Goal: Information Seeking & Learning: Learn about a topic

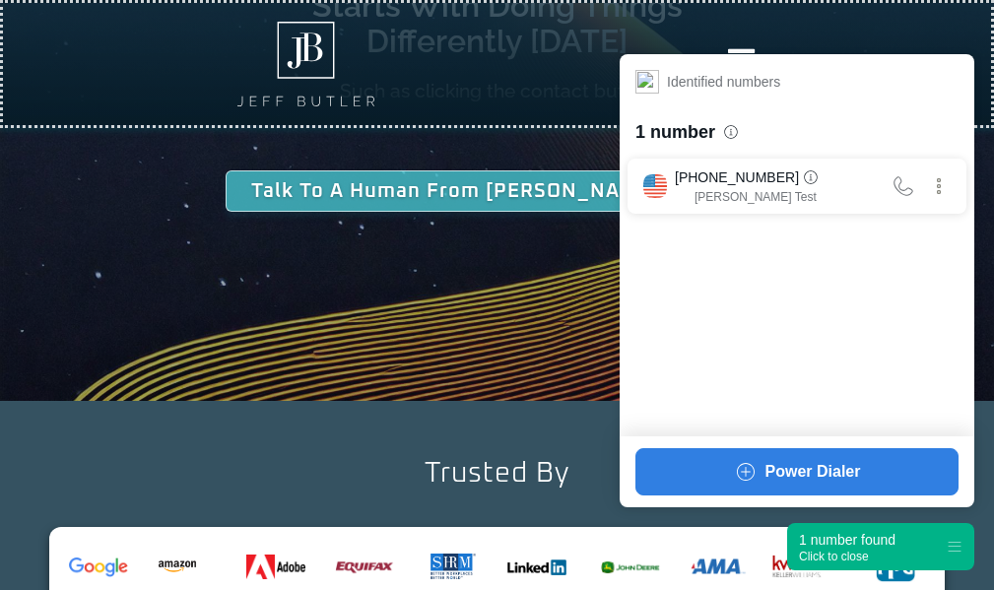
click at [848, 539] on div "1 number found" at bounding box center [847, 540] width 97 height 20
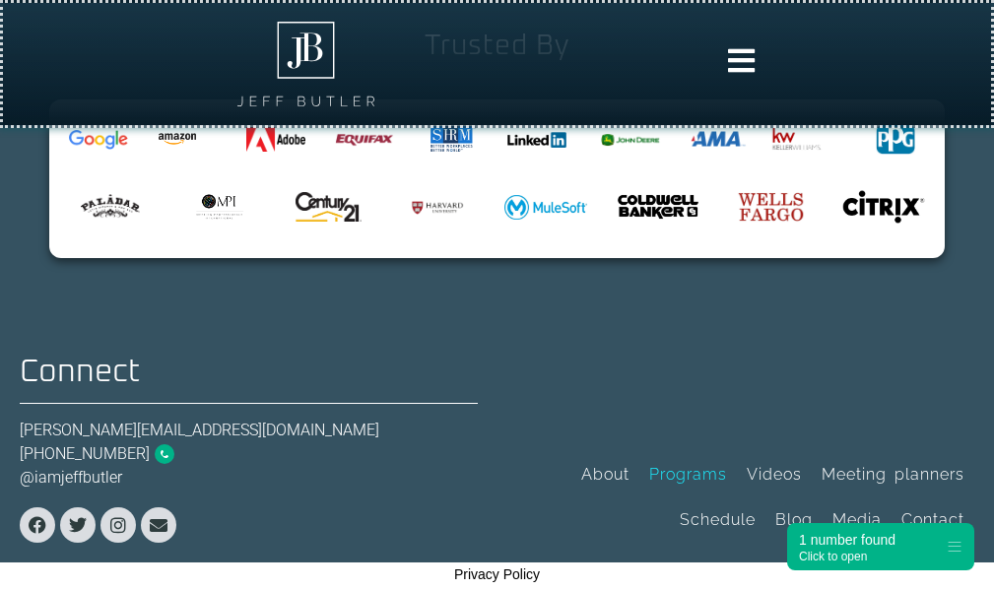
scroll to position [6739, 0]
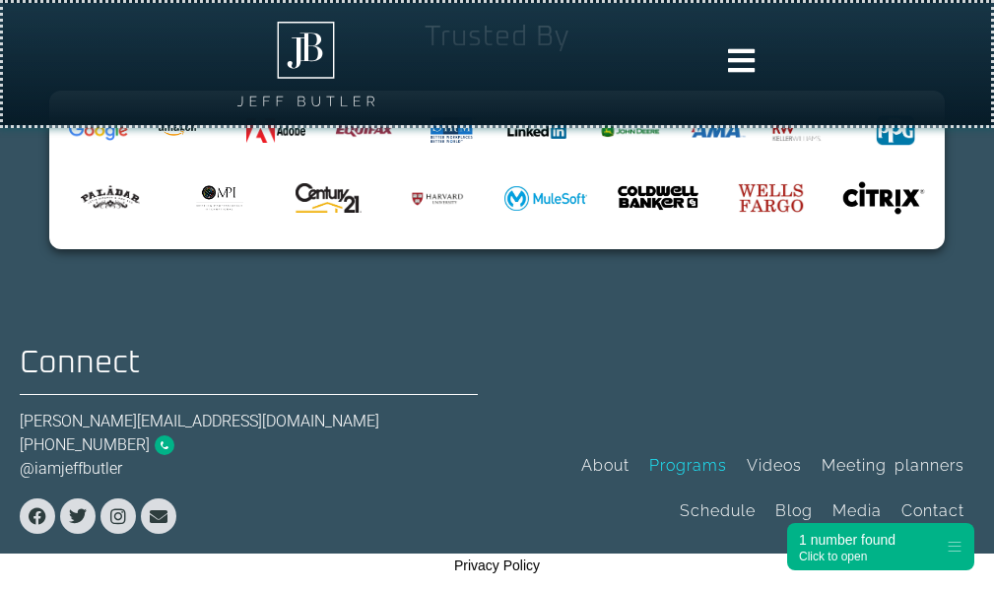
click at [180, 415] on div "[PERSON_NAME][EMAIL_ADDRESS][DOMAIN_NAME]" at bounding box center [249, 422] width 458 height 24
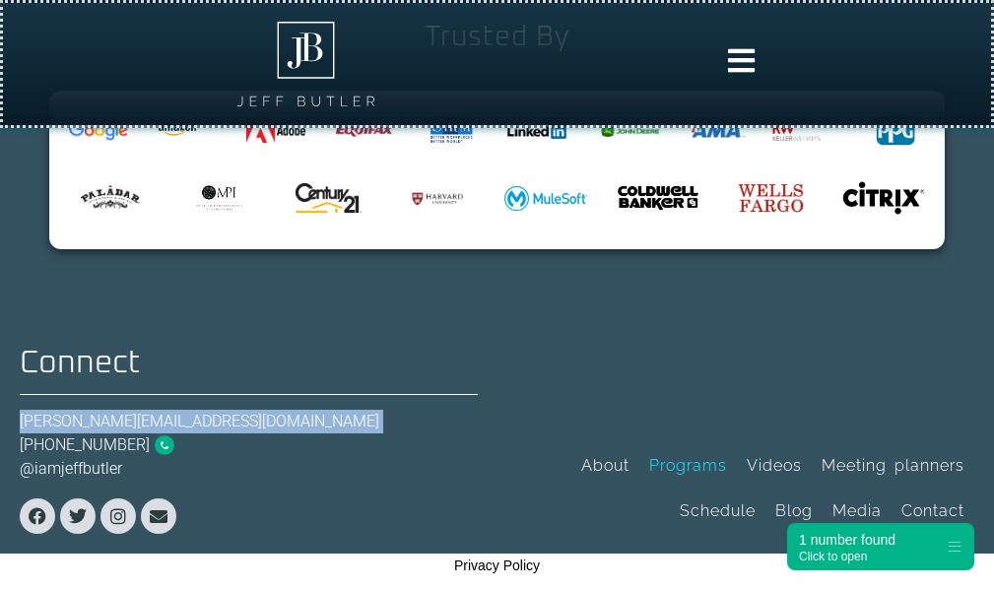
click at [180, 415] on div "[PERSON_NAME][EMAIL_ADDRESS][DOMAIN_NAME]" at bounding box center [249, 422] width 458 height 24
copy div "[PERSON_NAME][EMAIL_ADDRESS][DOMAIN_NAME]"
click at [608, 459] on link "About" at bounding box center [605, 465] width 68 height 45
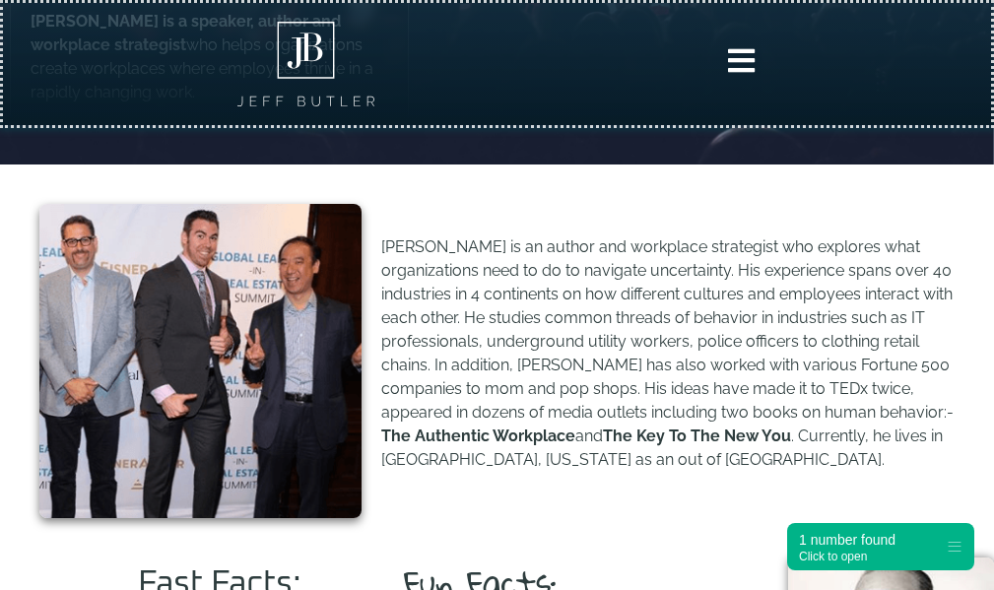
scroll to position [591, 0]
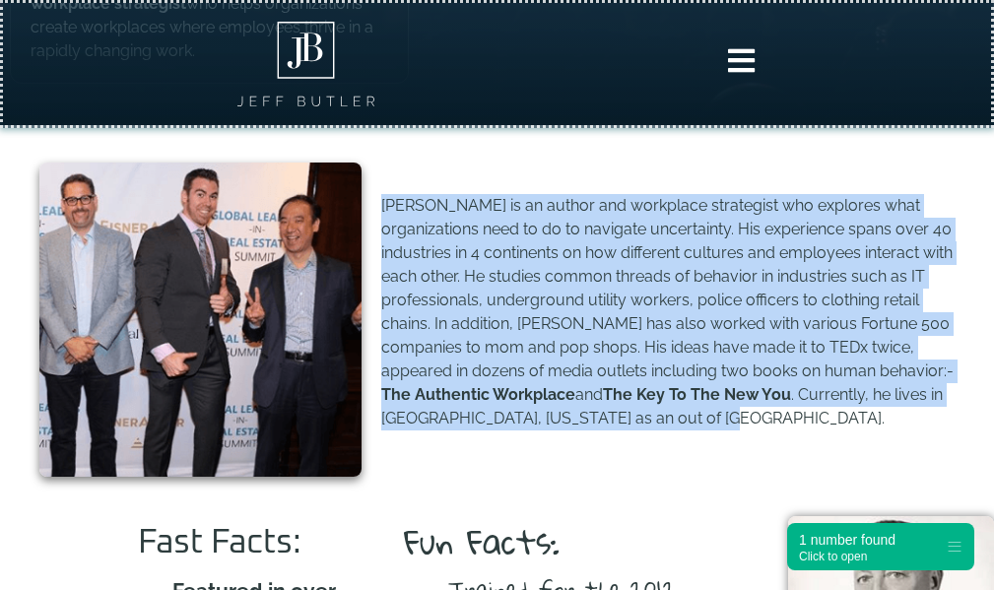
drag, startPoint x: 385, startPoint y: 201, endPoint x: 703, endPoint y: 426, distance: 389.9
click at [703, 426] on p "[PERSON_NAME] is an author and workplace strategist who explores what organizat…" at bounding box center [667, 312] width 573 height 236
copy p "[PERSON_NAME] is an author and workplace strategist who explores what organizat…"
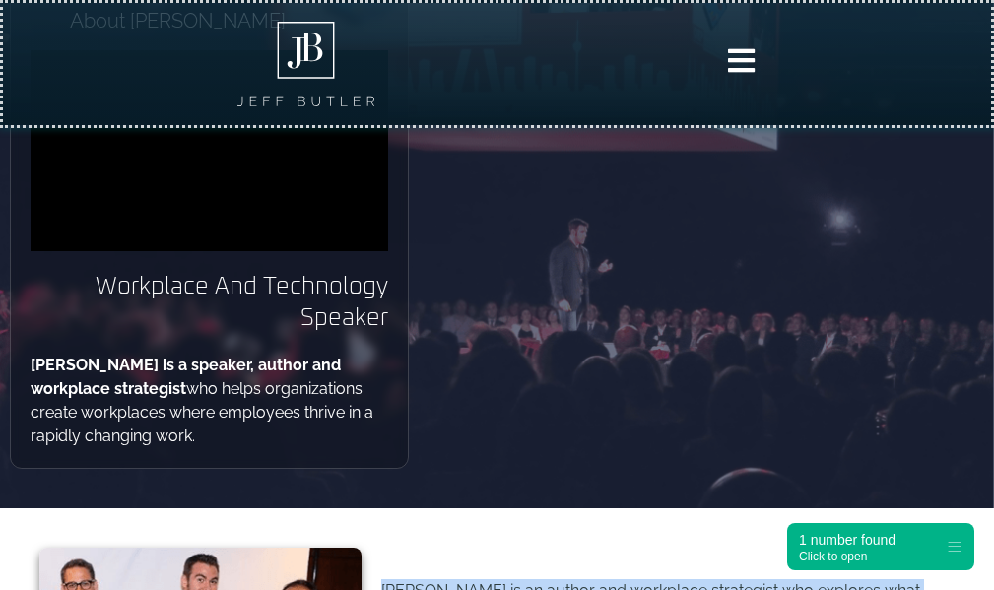
scroll to position [42, 0]
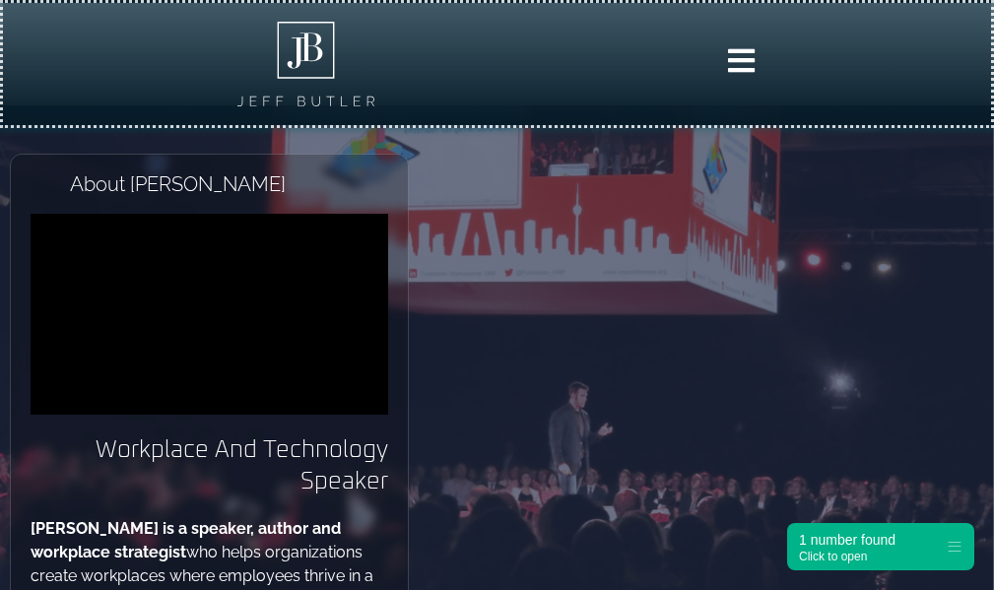
click at [726, 52] on icon at bounding box center [741, 60] width 31 height 31
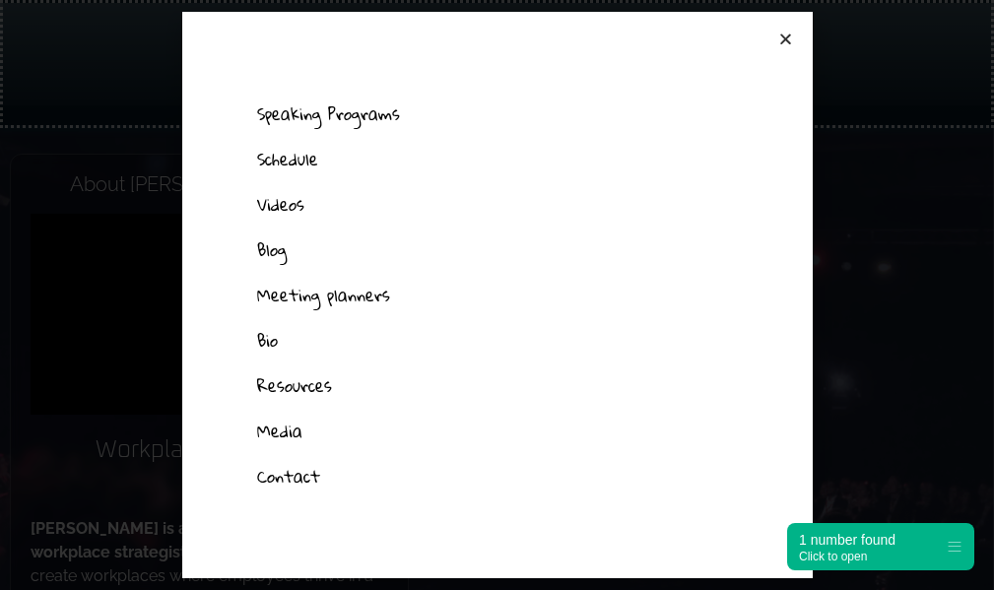
click at [275, 350] on link "Bio" at bounding box center [496, 340] width 519 height 45
click at [270, 342] on link "Bio" at bounding box center [496, 340] width 519 height 45
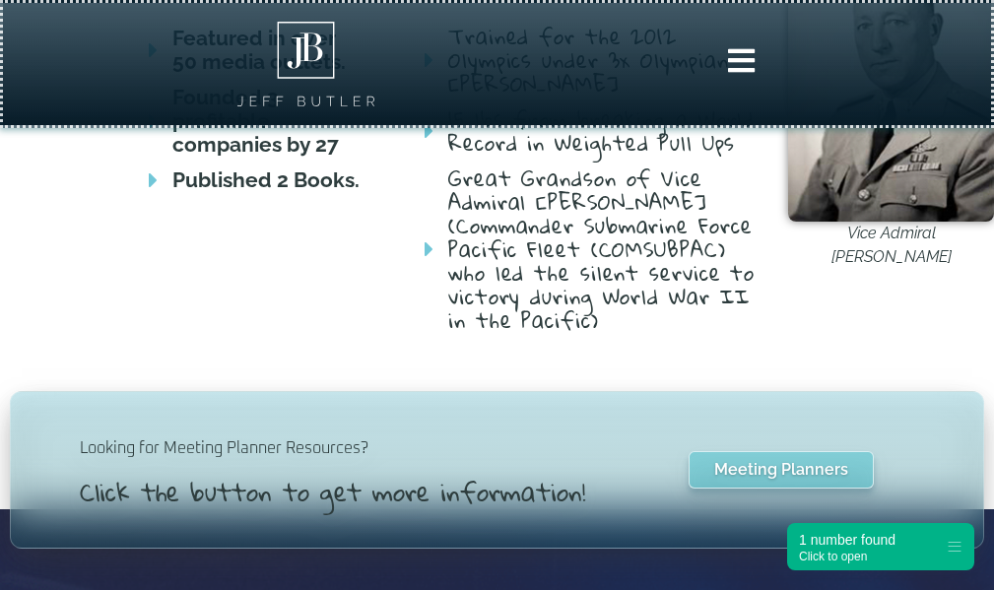
scroll to position [1280, 0]
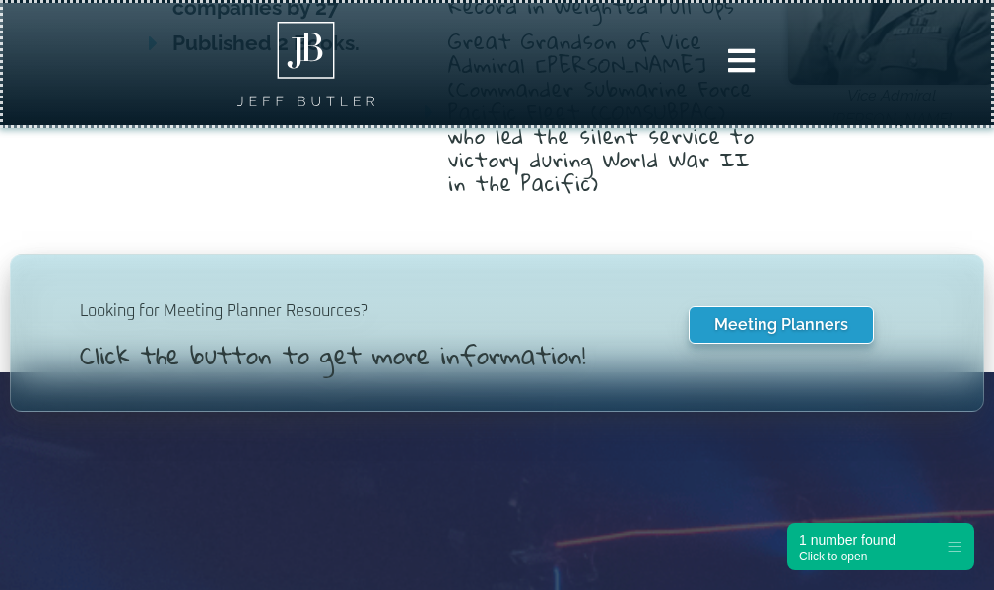
click at [758, 343] on link "Meeting Planners" at bounding box center [780, 324] width 185 height 37
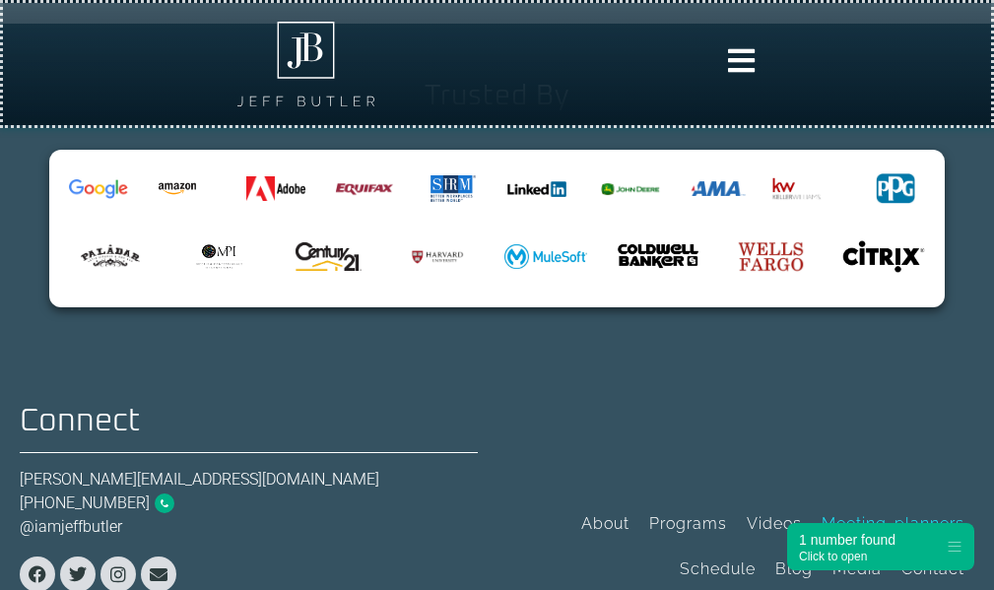
scroll to position [2110, 0]
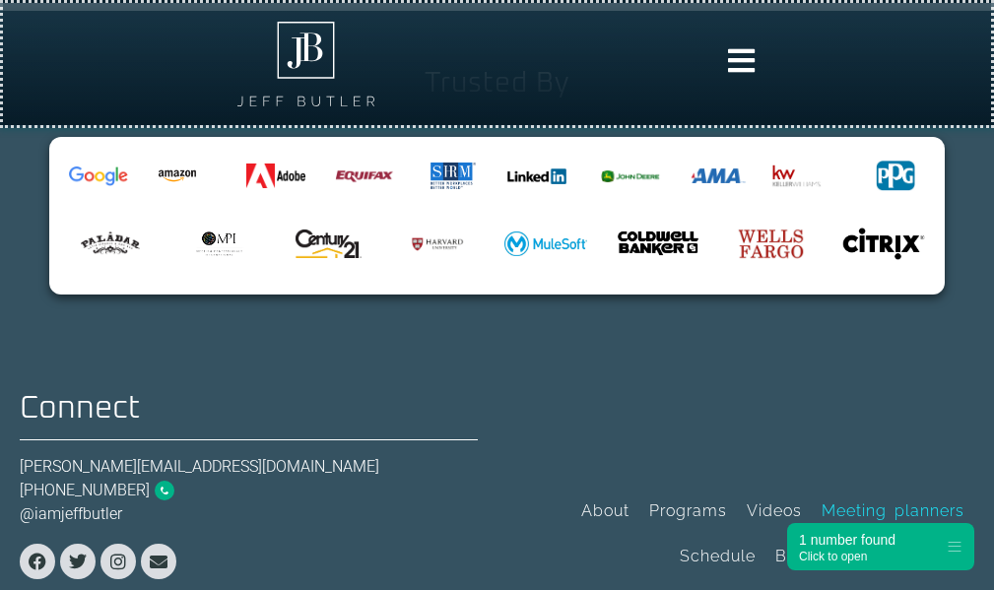
click at [860, 534] on link "Media" at bounding box center [856, 556] width 69 height 45
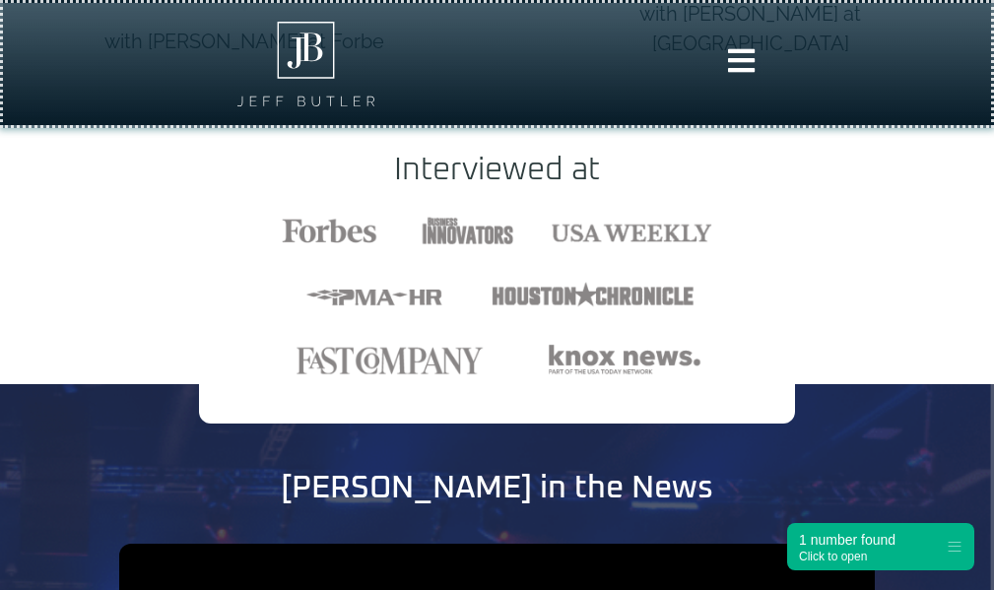
scroll to position [19, 0]
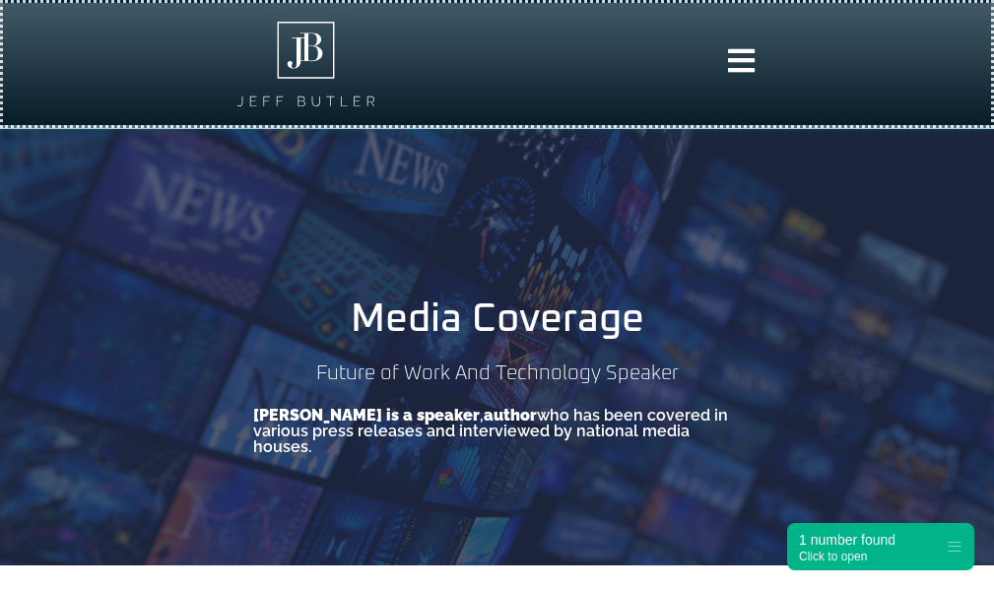
click at [741, 44] on div at bounding box center [497, 64] width 968 height 102
click at [738, 52] on icon at bounding box center [741, 60] width 31 height 31
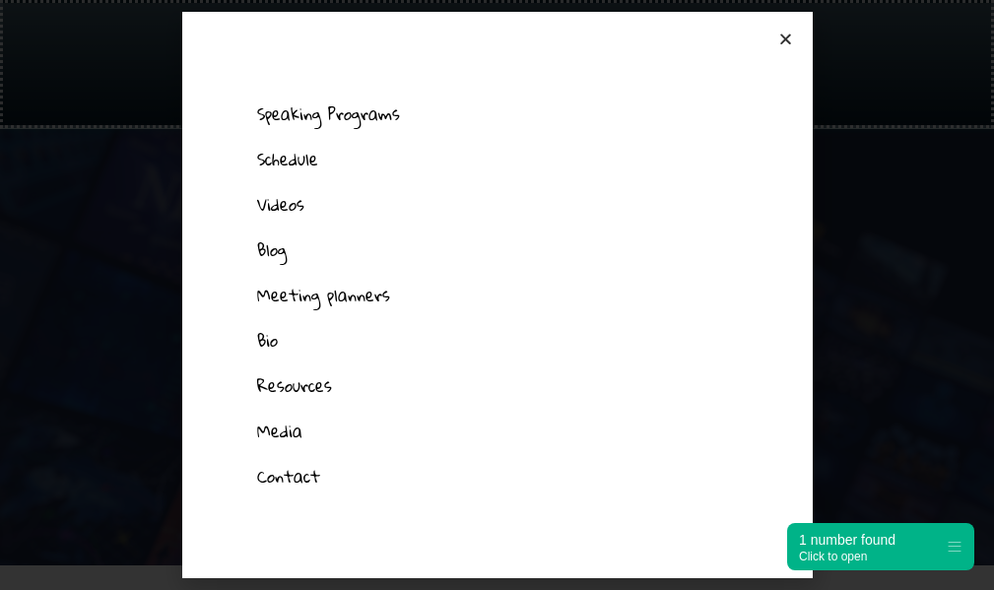
click at [280, 158] on link "Schedule" at bounding box center [496, 159] width 519 height 45
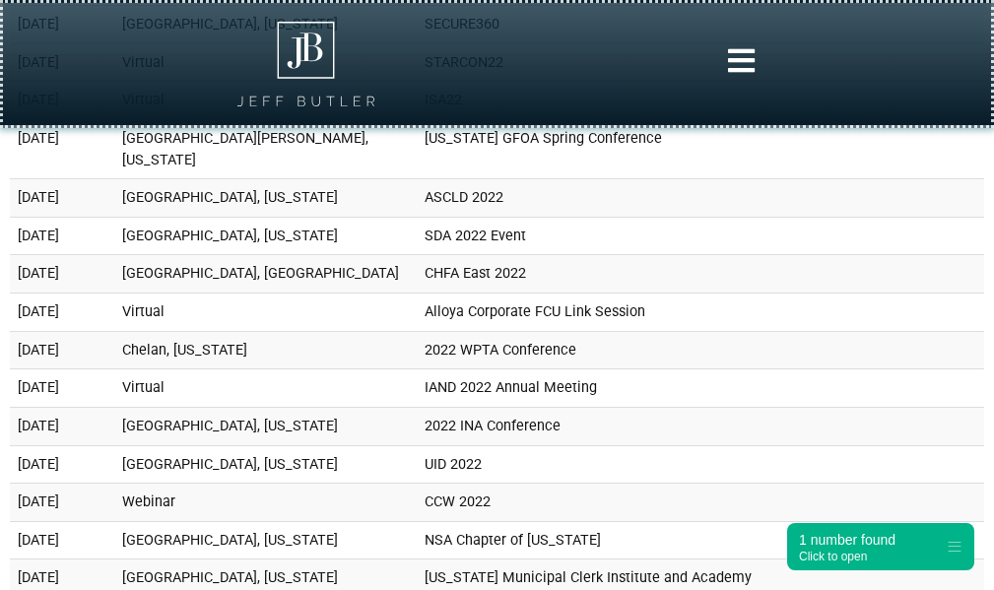
scroll to position [8863, 0]
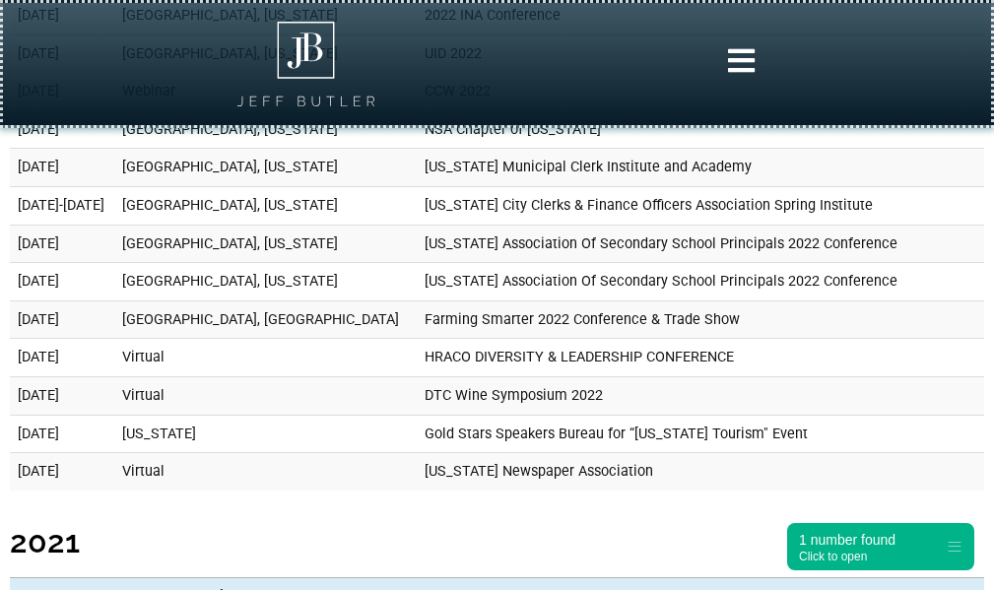
click at [736, 61] on icon at bounding box center [741, 60] width 31 height 31
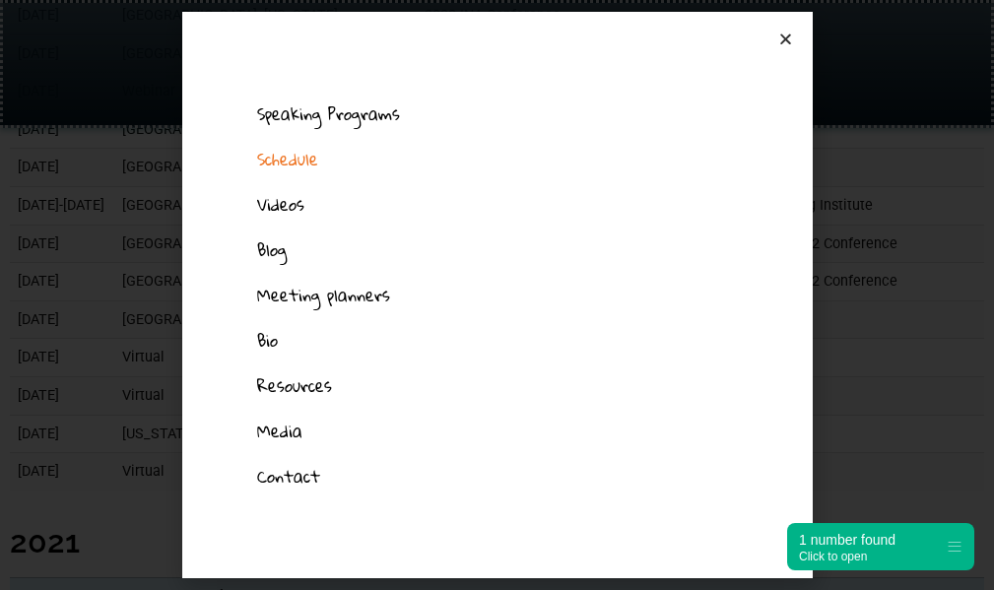
drag, startPoint x: 790, startPoint y: 38, endPoint x: 724, endPoint y: 24, distance: 67.6
click at [791, 38] on icon "Close" at bounding box center [785, 39] width 15 height 15
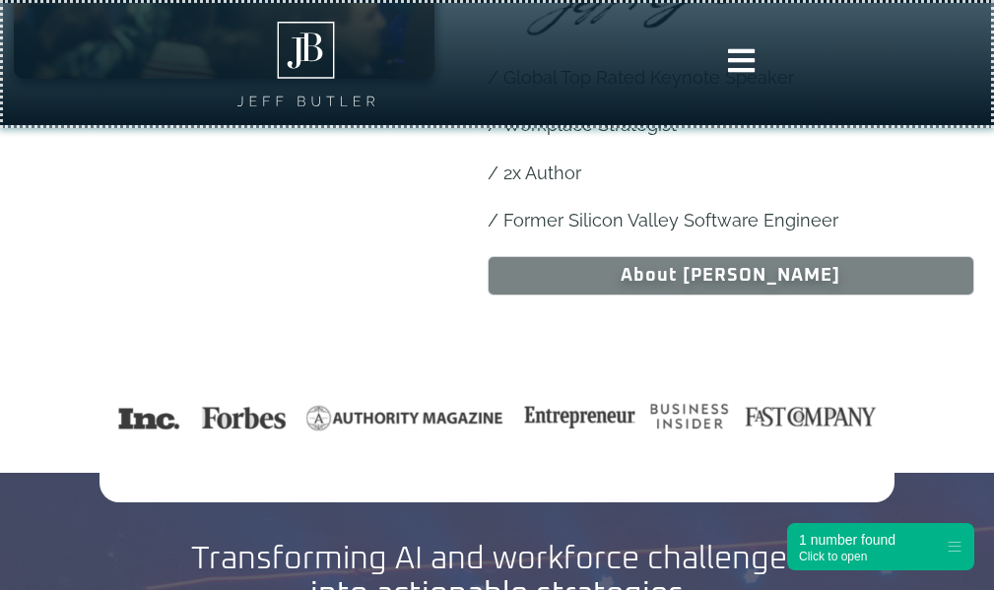
scroll to position [1477, 0]
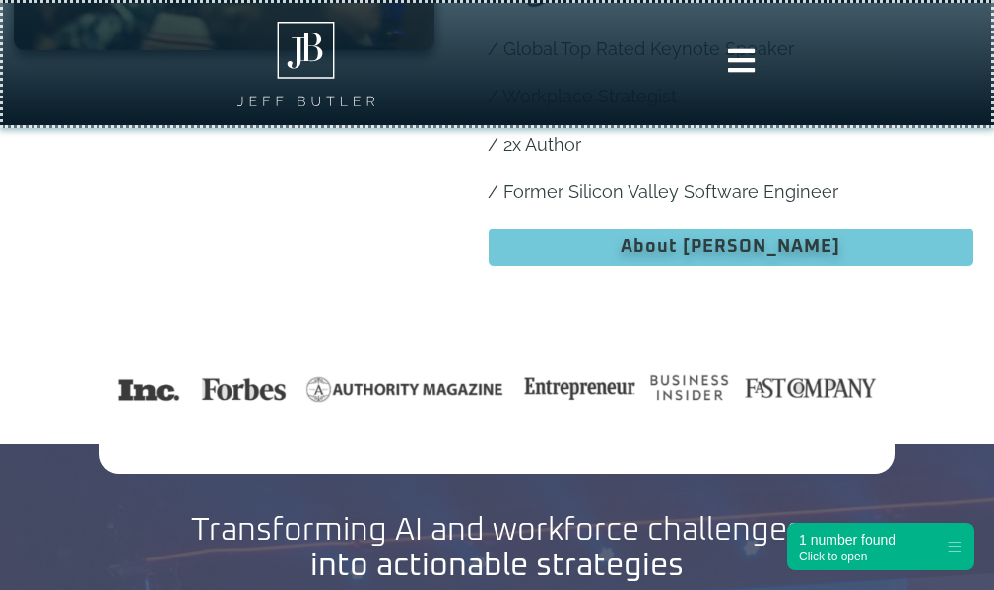
click at [680, 238] on span "About Jeff" at bounding box center [730, 247] width 220 height 18
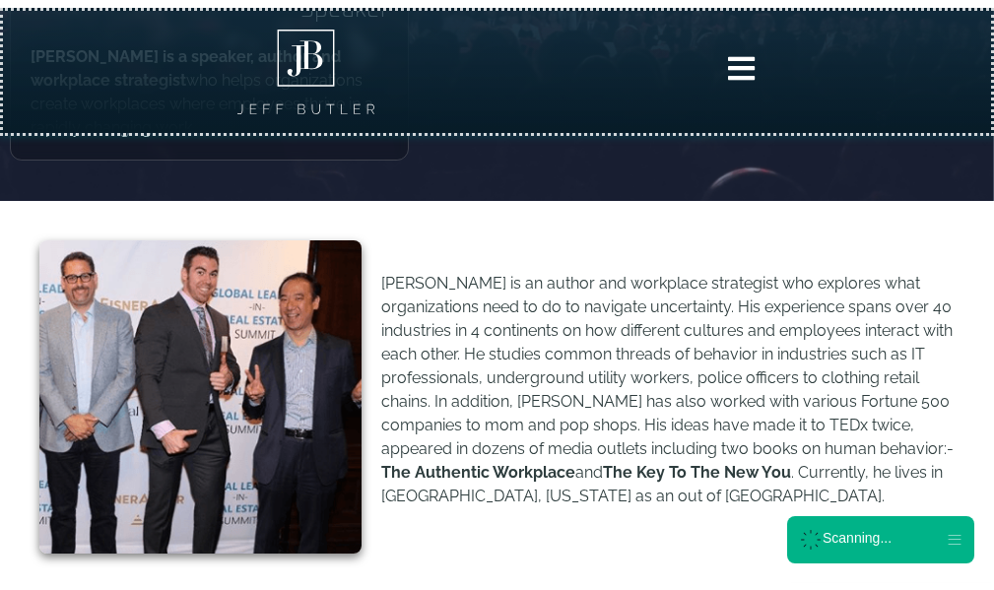
scroll to position [492, 0]
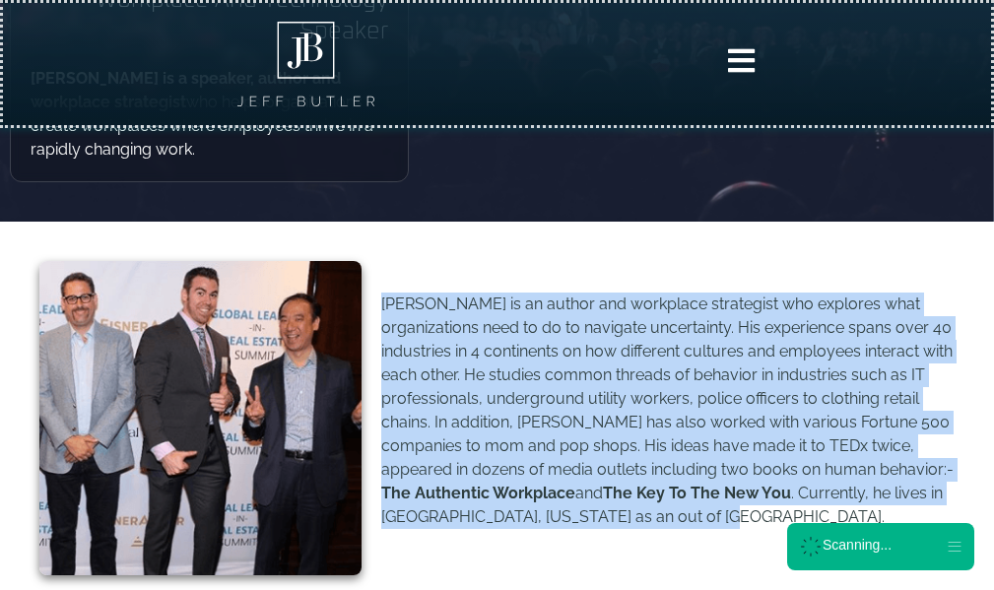
copy p "[PERSON_NAME] is an author and workplace strategist who explores what organizat…"
drag, startPoint x: 383, startPoint y: 300, endPoint x: 711, endPoint y: 534, distance: 402.5
click at [711, 534] on div "Jeff Butler is an author and workplace strategist who explores what organizatio…" at bounding box center [667, 417] width 573 height 250
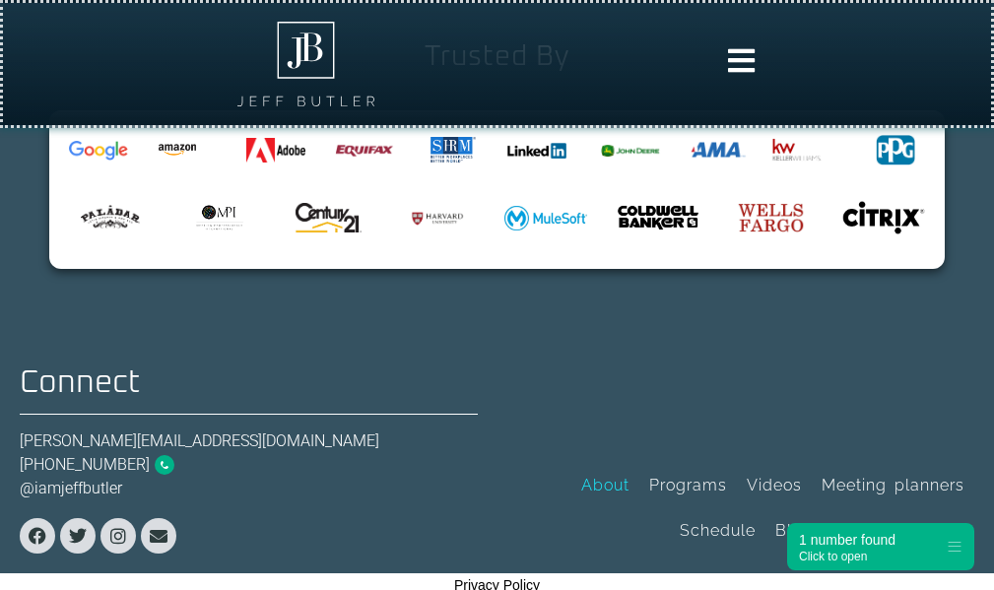
scroll to position [2997, 0]
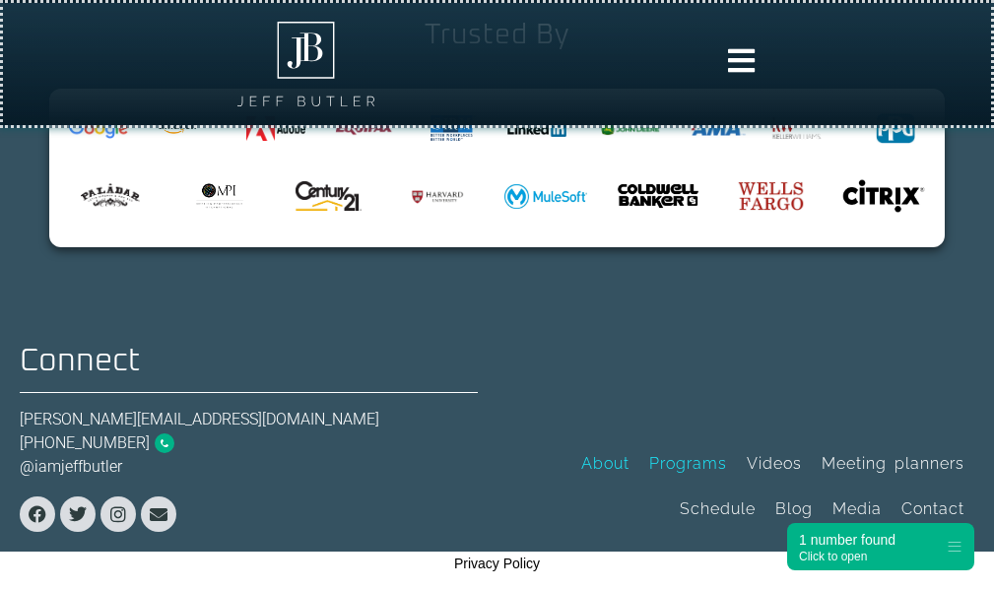
click at [697, 465] on link "Programs" at bounding box center [687, 463] width 97 height 45
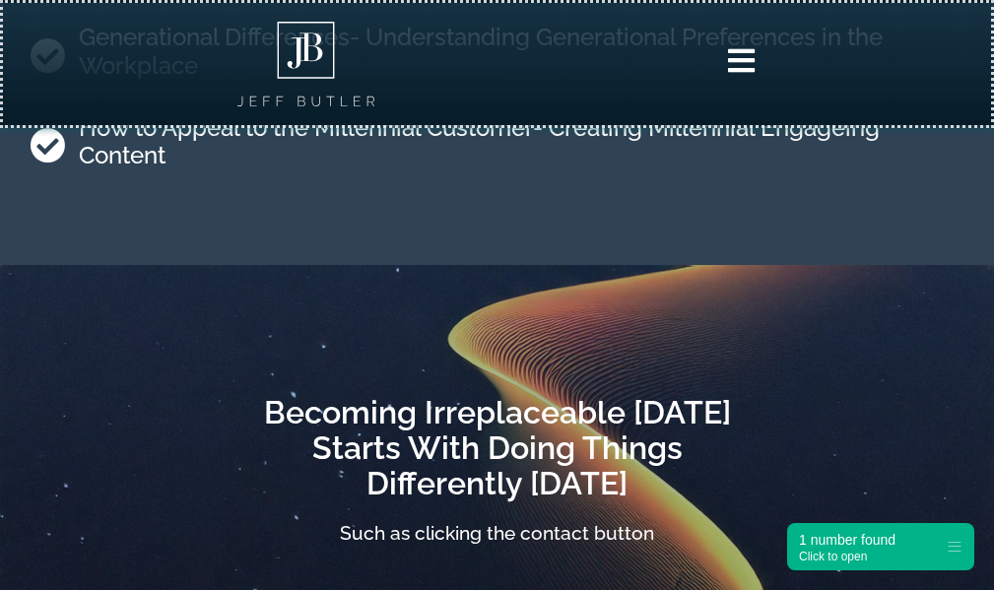
scroll to position [5754, 0]
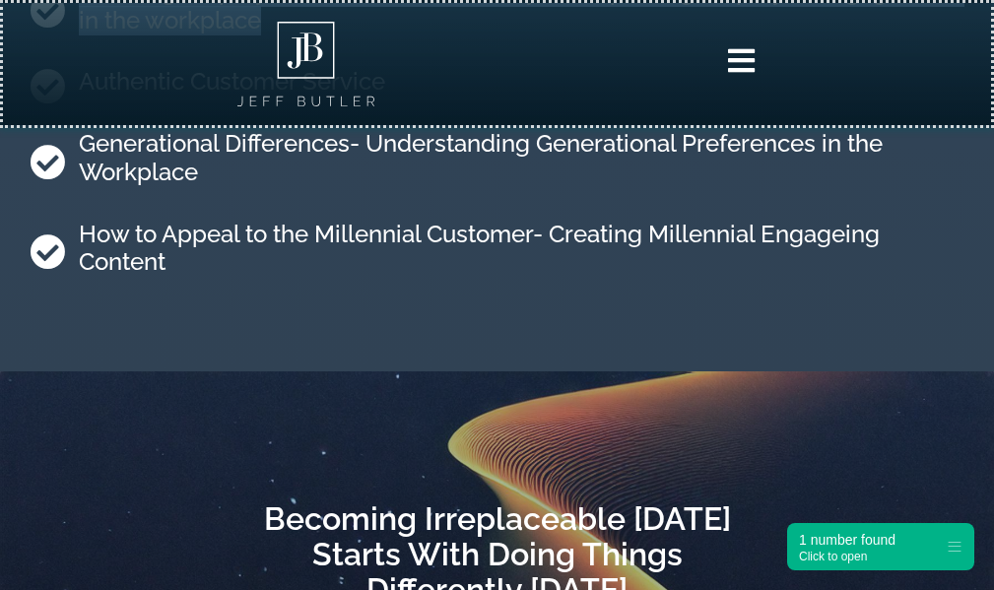
drag, startPoint x: 993, startPoint y: 37, endPoint x: 1001, endPoint y: 28, distance: 12.6
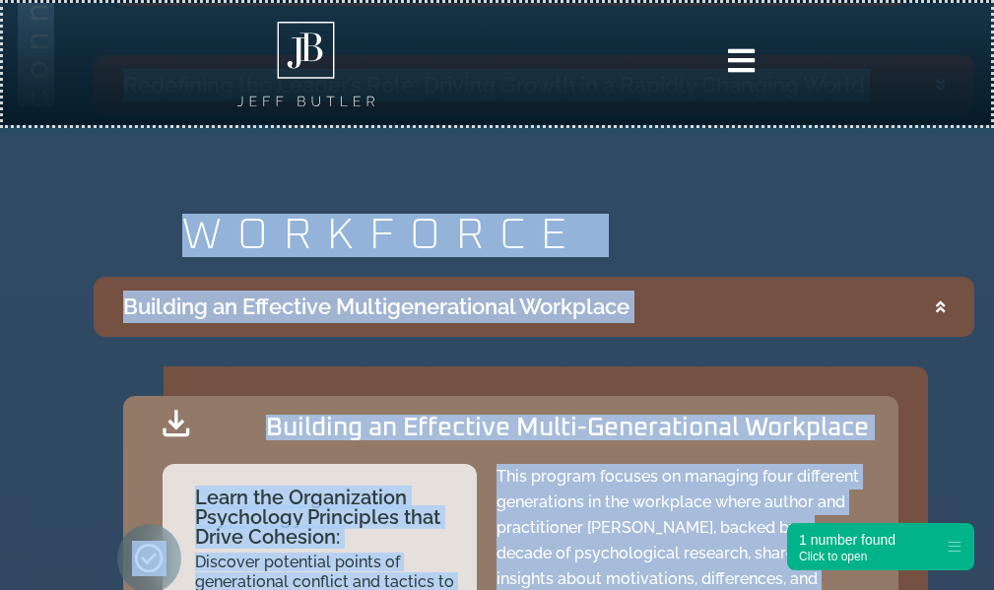
scroll to position [3948, 0]
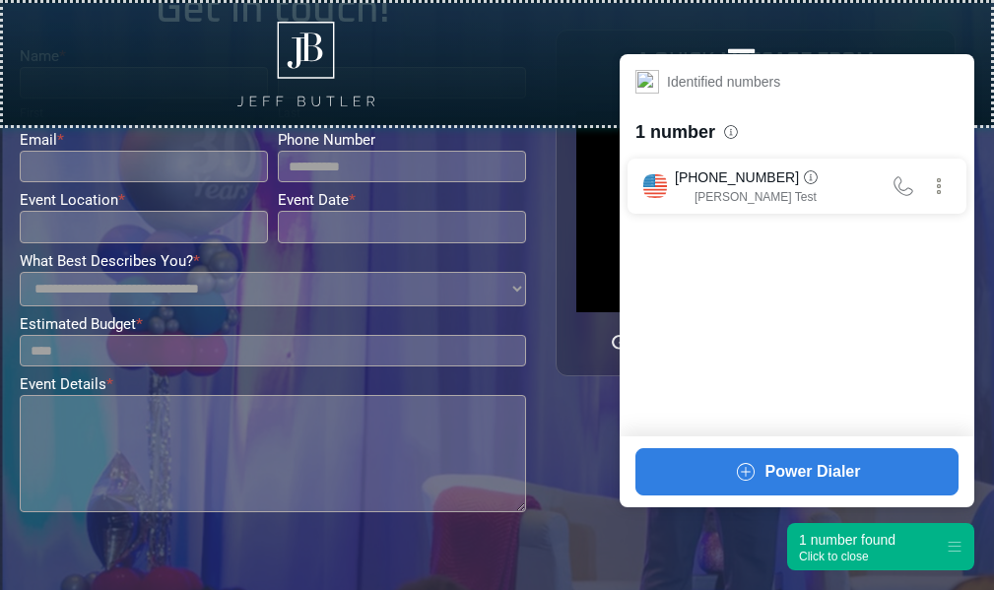
drag, startPoint x: 841, startPoint y: 542, endPoint x: 550, endPoint y: 437, distance: 309.6
click at [841, 542] on div "1 number found" at bounding box center [847, 540] width 97 height 20
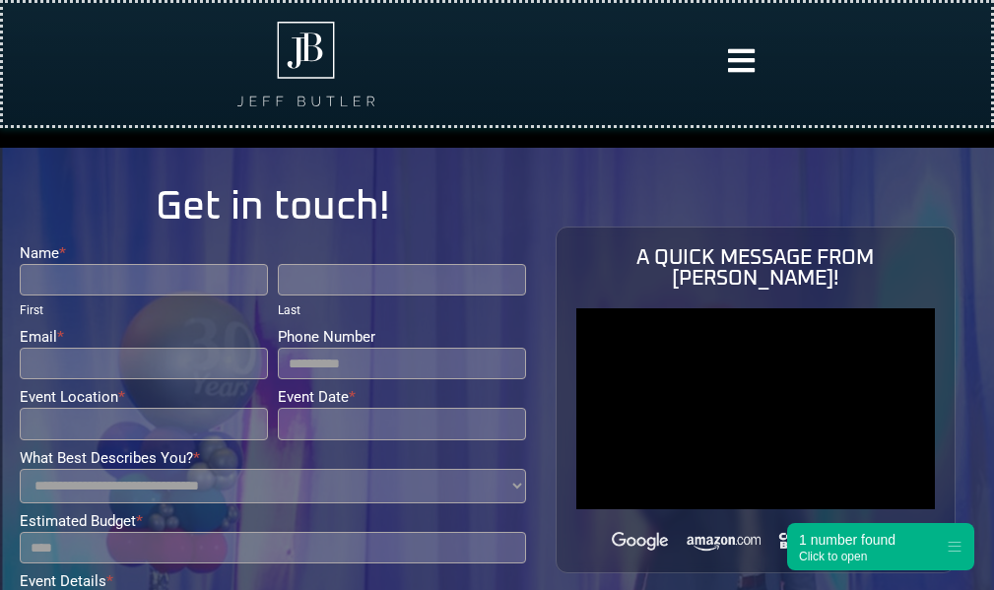
click at [737, 73] on icon at bounding box center [741, 60] width 31 height 31
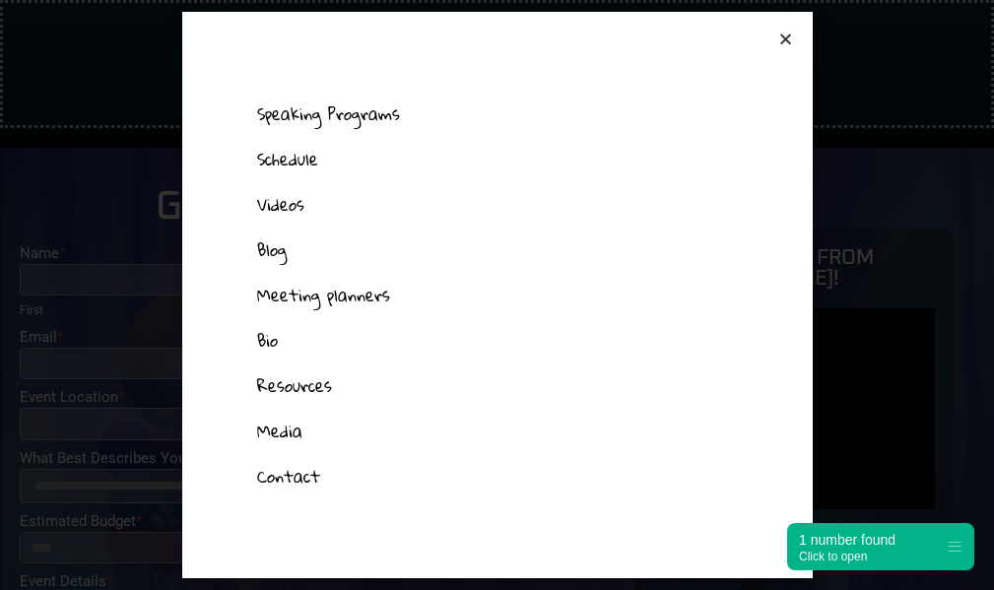
click at [290, 381] on link "Resources" at bounding box center [496, 385] width 519 height 45
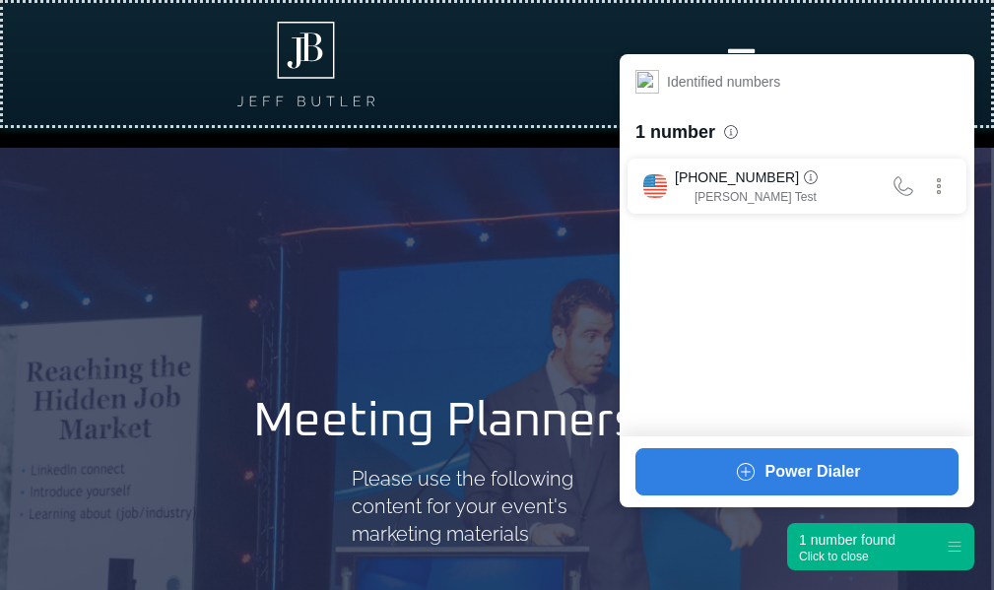
scroll to position [295, 0]
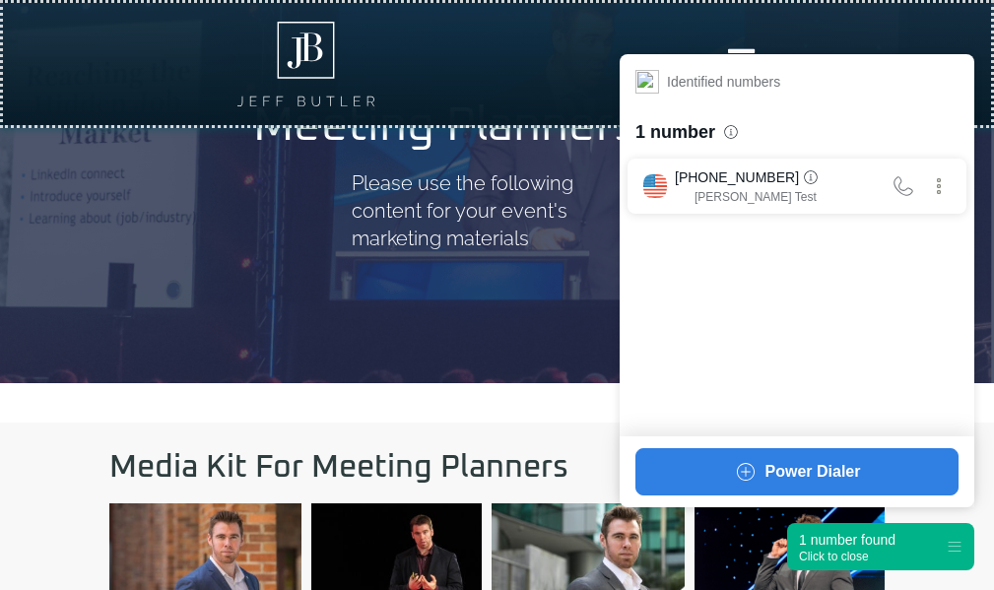
click at [889, 543] on div "1 number found" at bounding box center [847, 540] width 97 height 20
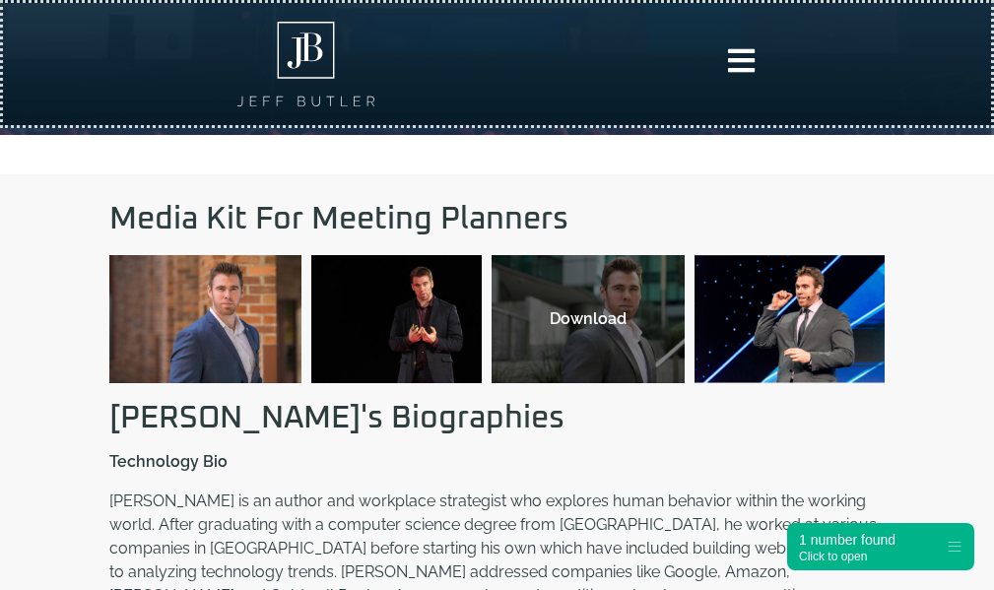
scroll to position [591, 0]
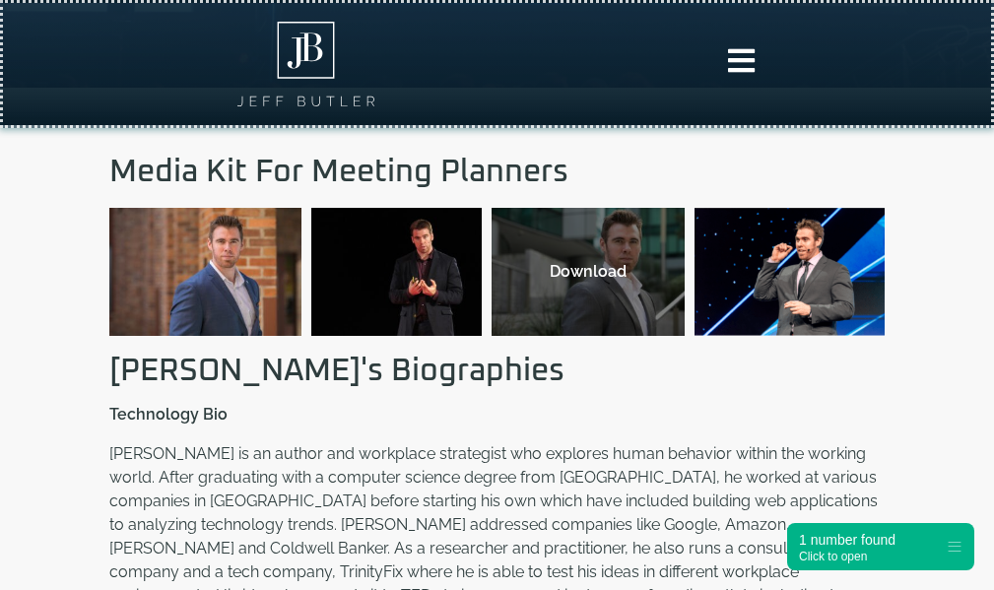
click at [598, 284] on div "Download" at bounding box center [587, 272] width 153 height 24
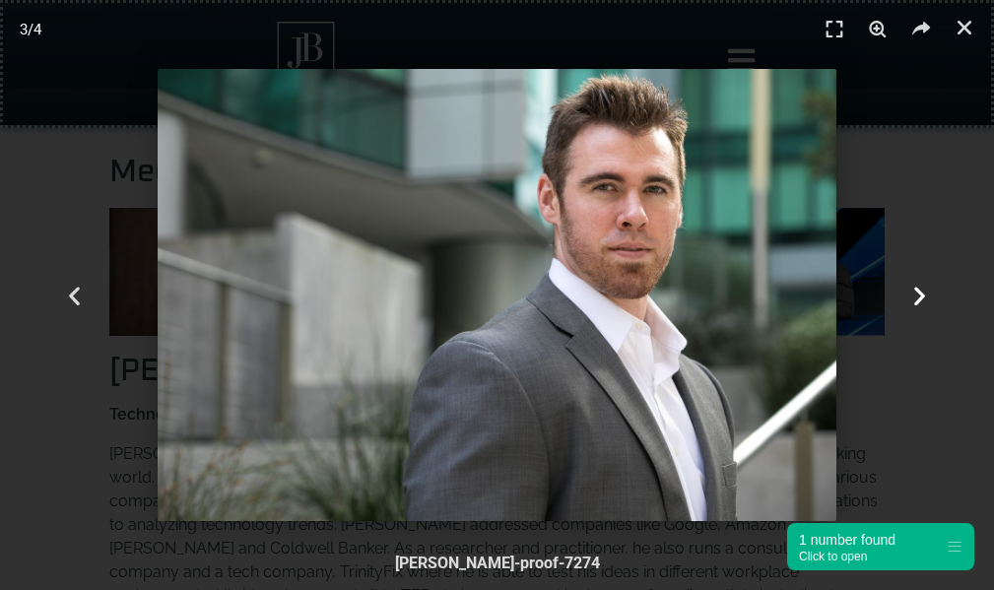
click at [902, 283] on div "Next" at bounding box center [919, 295] width 149 height 590
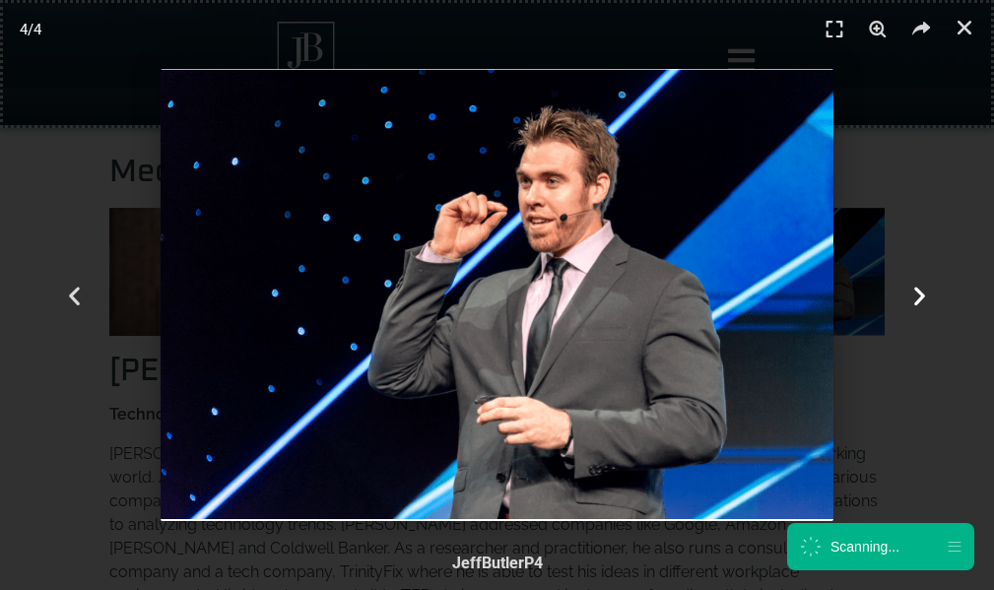
click at [902, 283] on div "Next" at bounding box center [919, 295] width 149 height 590
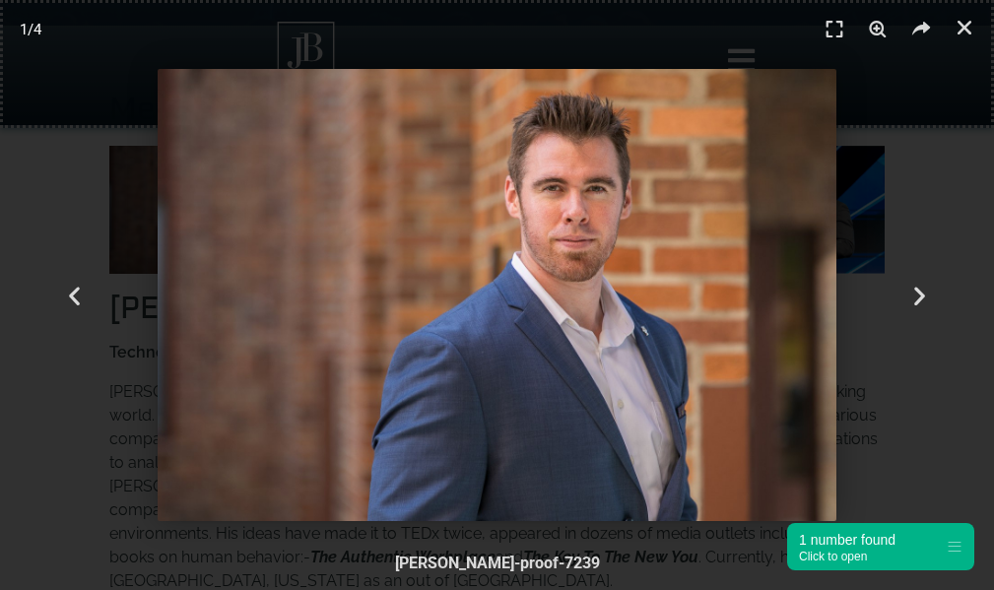
scroll to position [689, 0]
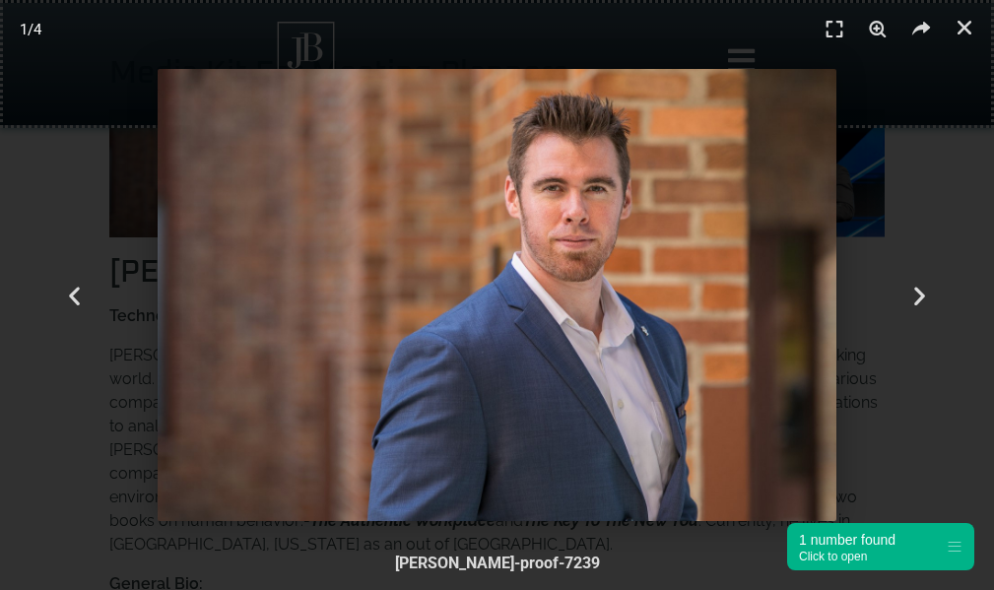
click at [955, 42] on header "1 / 4" at bounding box center [497, 29] width 994 height 59
click at [957, 34] on icon "Close (Esc)" at bounding box center [964, 28] width 20 height 20
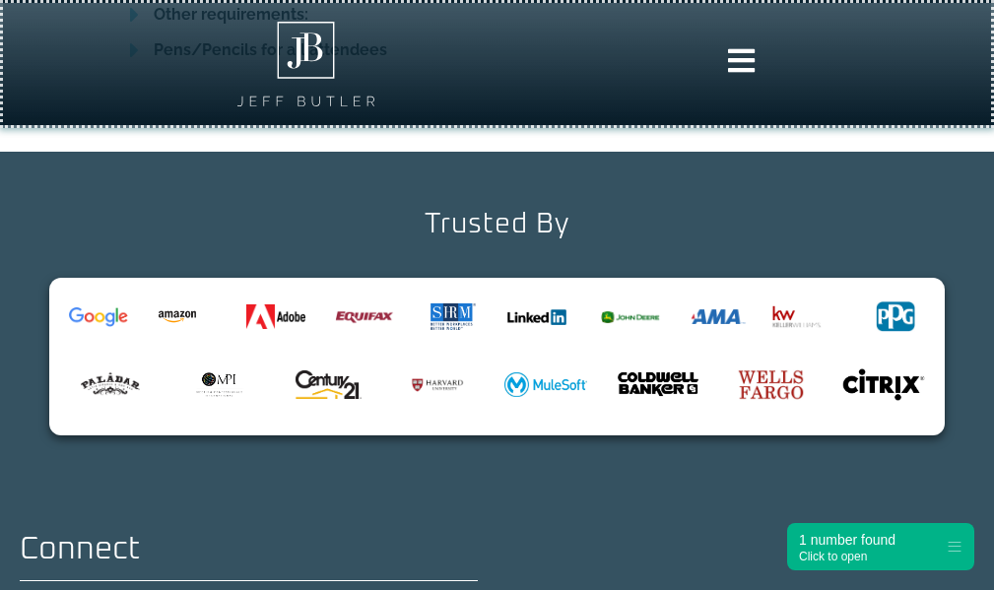
scroll to position [2110, 0]
